Goal: Information Seeking & Learning: Find specific fact

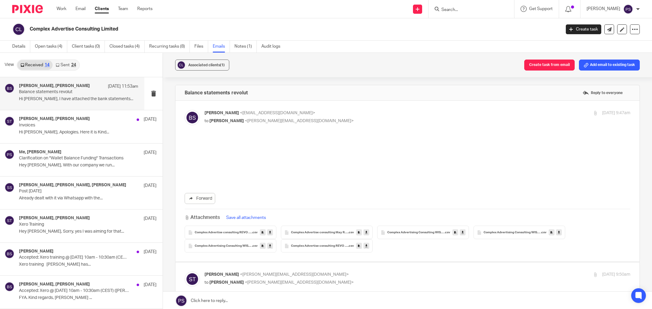
click at [466, 10] on input "Search" at bounding box center [468, 10] width 55 height 6
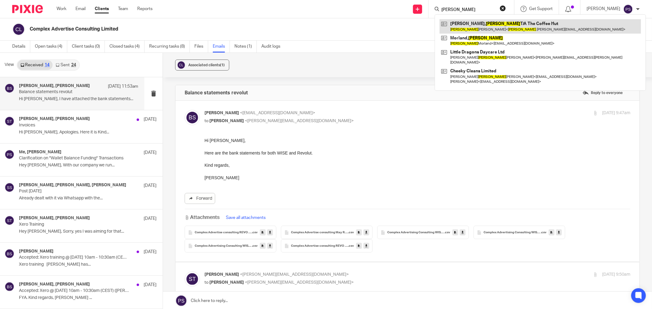
type input "[PERSON_NAME]"
click at [484, 26] on link at bounding box center [540, 26] width 201 height 14
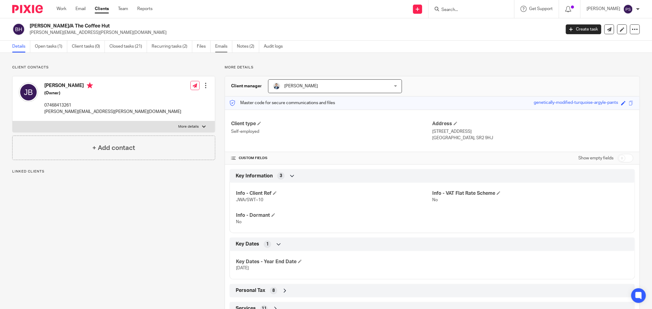
click at [219, 49] on link "Emails" at bounding box center [223, 47] width 17 height 12
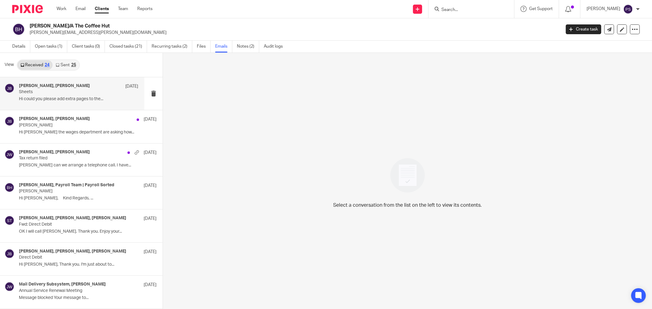
click at [59, 97] on p "Hi could you please add extra pages to the..." at bounding box center [78, 99] width 119 height 5
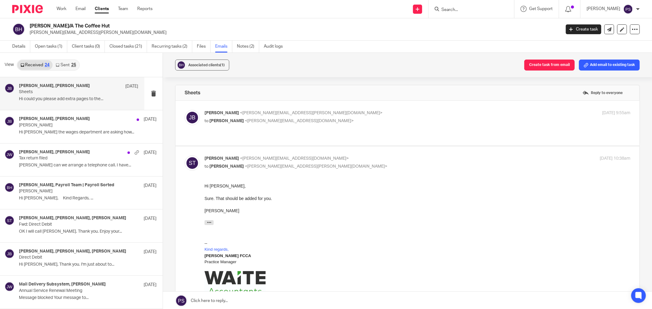
click at [255, 117] on div "Janet Blasi <janet.blasi@sky.com> to Sara Tomczak <sara@waiteaccountants.co.uk>" at bounding box center [347, 117] width 284 height 14
checkbox input "true"
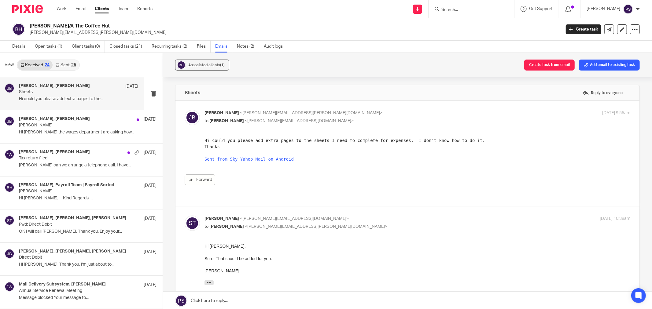
scroll to position [34, 0]
